Goal: Task Accomplishment & Management: Use online tool/utility

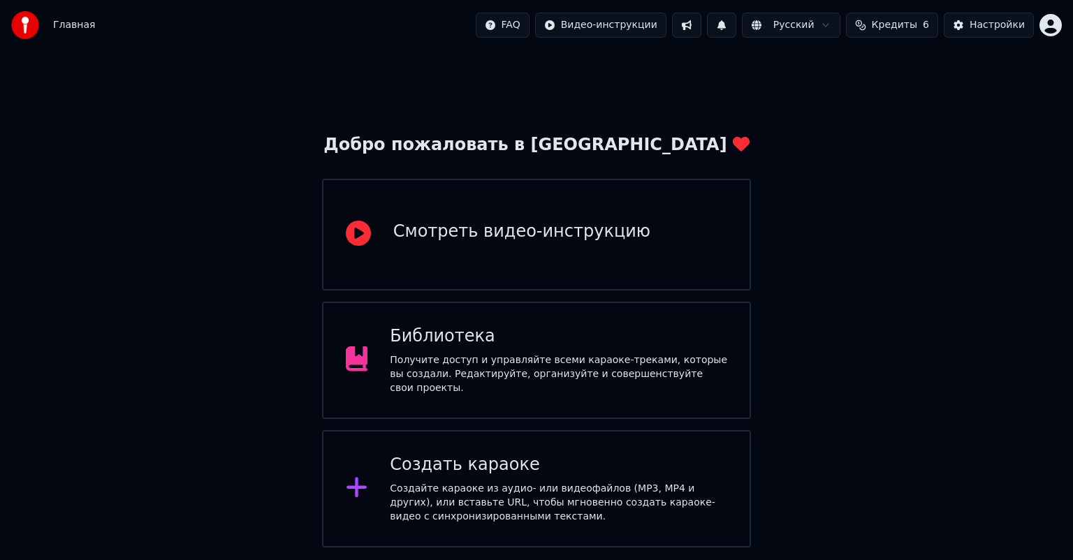
click at [483, 463] on div "Создать караоке" at bounding box center [558, 465] width 337 height 22
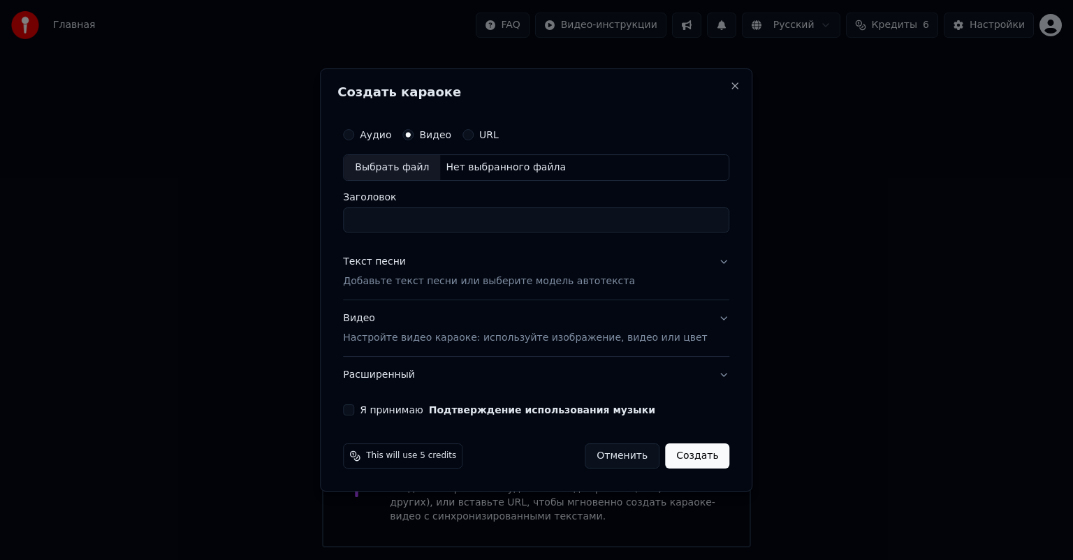
click at [418, 165] on div "Выбрать файл" at bounding box center [392, 167] width 96 height 25
click at [375, 134] on div "Аудио" at bounding box center [367, 134] width 48 height 11
click at [376, 138] on div "Аудио" at bounding box center [367, 134] width 48 height 11
click at [354, 135] on button "Аудио" at bounding box center [348, 134] width 11 height 11
click at [422, 171] on div "Выбрать файл" at bounding box center [392, 167] width 96 height 25
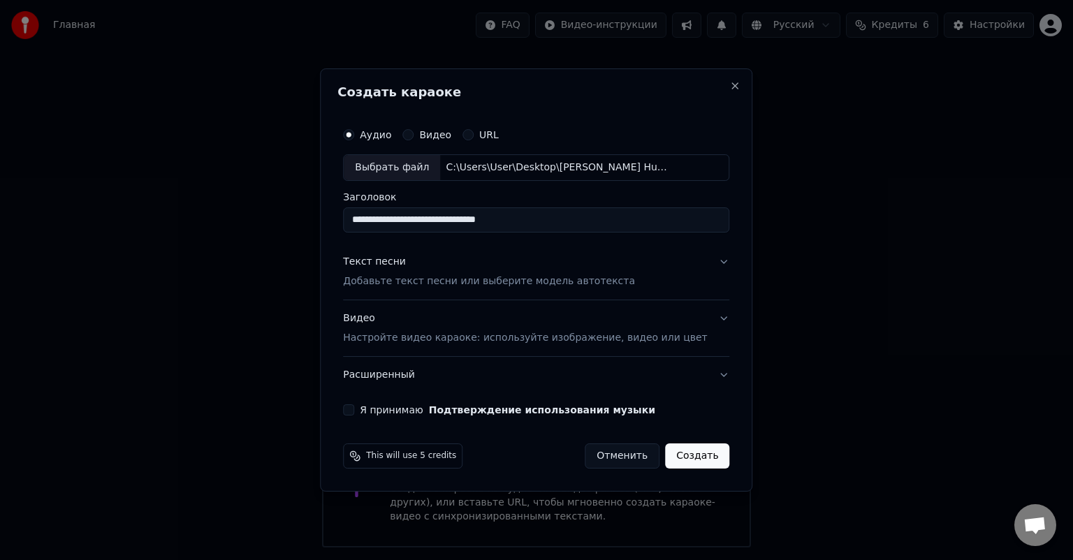
click at [557, 218] on input "**********" at bounding box center [536, 219] width 386 height 25
type input "**********"
click at [354, 413] on button "Я принимаю Подтверждение использования музыки" at bounding box center [348, 409] width 11 height 11
click at [398, 263] on div "Текст песни" at bounding box center [374, 262] width 63 height 14
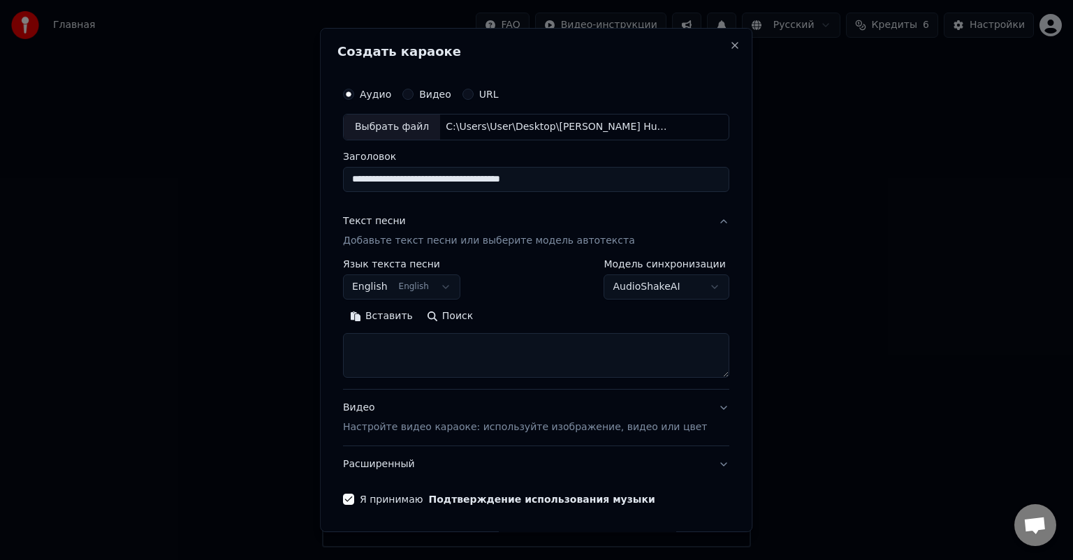
click at [389, 346] on textarea at bounding box center [536, 355] width 386 height 45
click at [410, 339] on textarea at bounding box center [536, 355] width 386 height 45
paste textarea "**********"
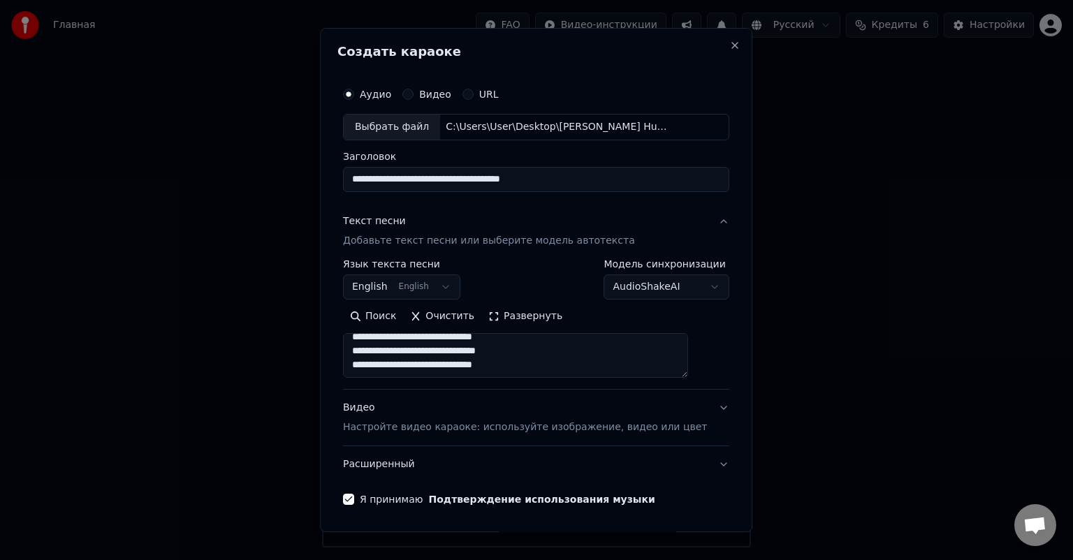
scroll to position [47, 0]
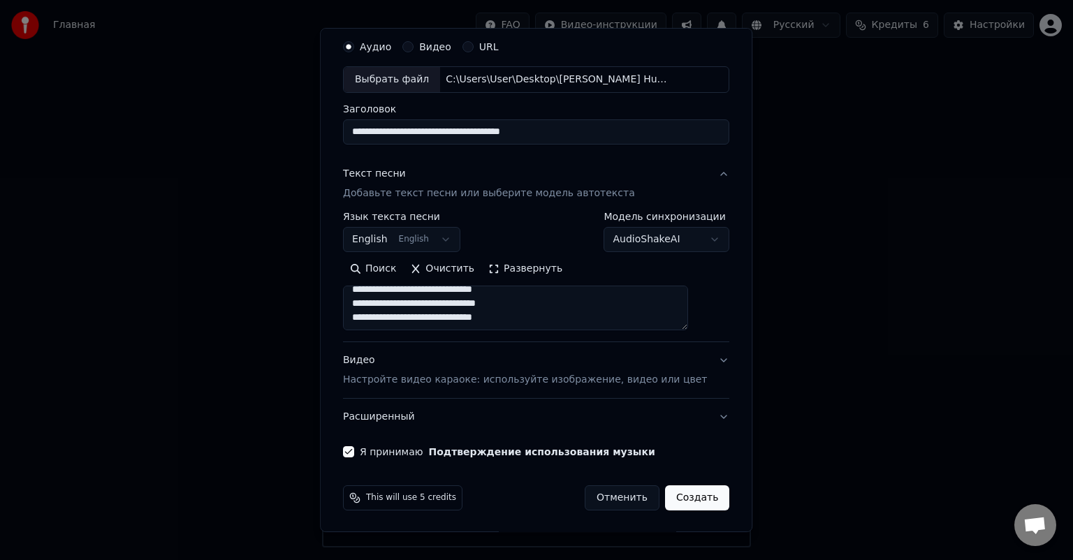
type textarea "**********"
click at [676, 495] on button "Создать" at bounding box center [697, 497] width 64 height 25
select select
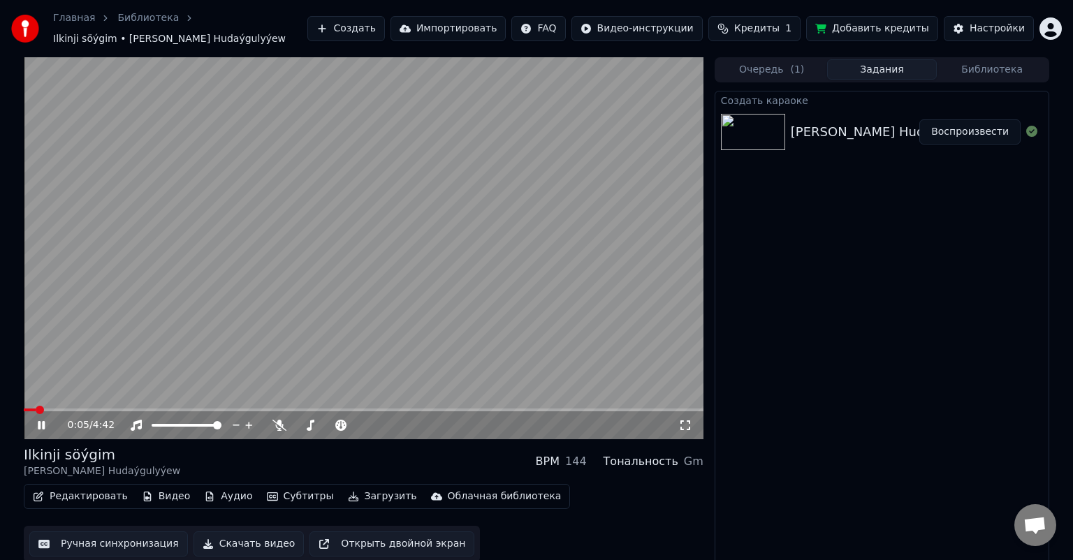
click at [36, 409] on span at bounding box center [30, 410] width 12 height 3
click at [84, 409] on span at bounding box center [364, 410] width 680 height 3
click at [71, 400] on video at bounding box center [364, 248] width 680 height 382
click at [69, 409] on span at bounding box center [46, 410] width 45 height 3
click at [43, 420] on icon at bounding box center [41, 425] width 8 height 10
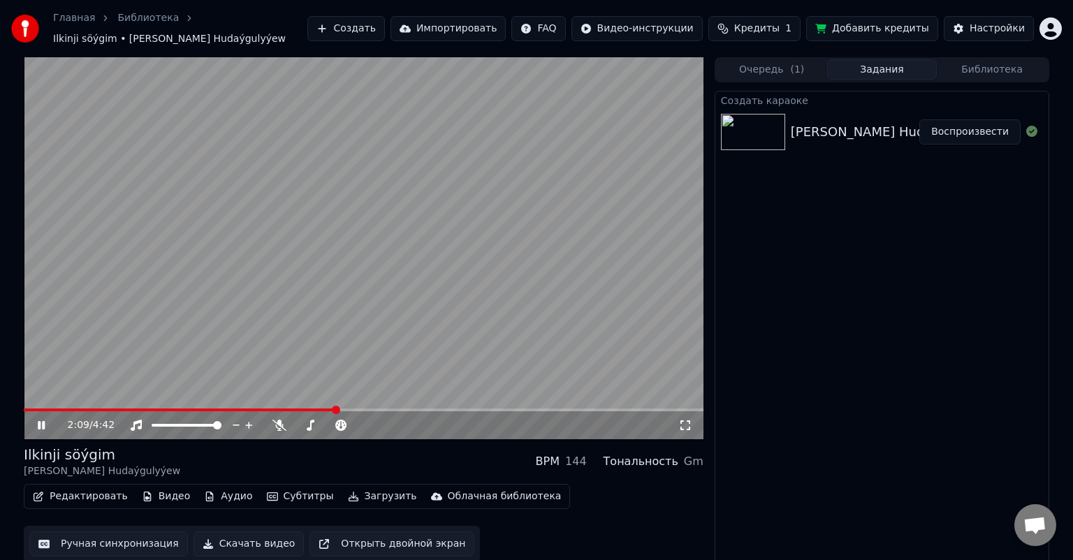
click at [41, 399] on video at bounding box center [364, 248] width 680 height 382
click at [50, 401] on video at bounding box center [364, 248] width 680 height 382
click at [45, 409] on span at bounding box center [35, 410] width 22 height 3
click at [82, 409] on span at bounding box center [364, 410] width 680 height 3
click at [61, 401] on video at bounding box center [364, 248] width 680 height 382
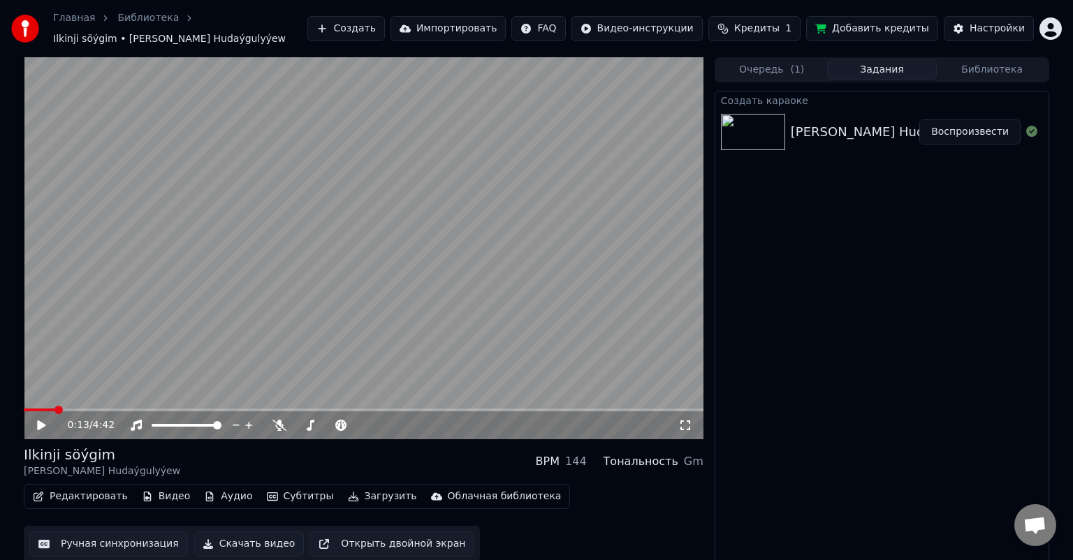
click at [55, 409] on span at bounding box center [39, 410] width 31 height 3
click at [42, 420] on icon at bounding box center [51, 425] width 33 height 11
click at [240, 536] on button "Скачать видео" at bounding box center [248, 544] width 111 height 25
